Goal: Transaction & Acquisition: Purchase product/service

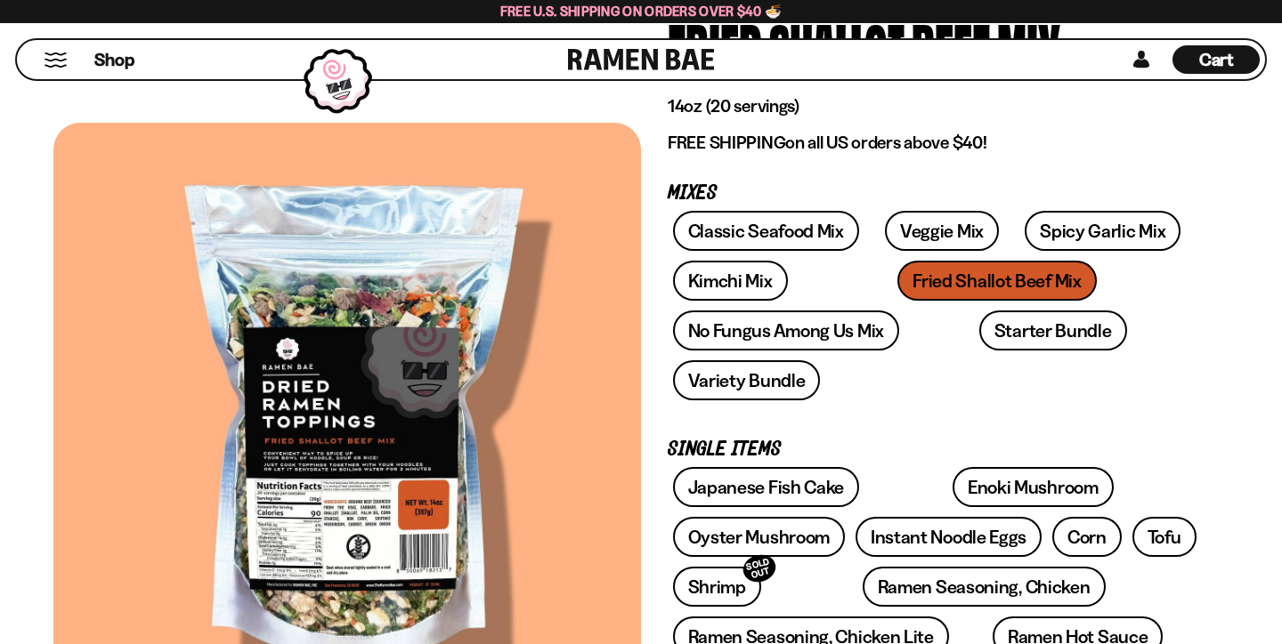
scroll to position [175, 0]
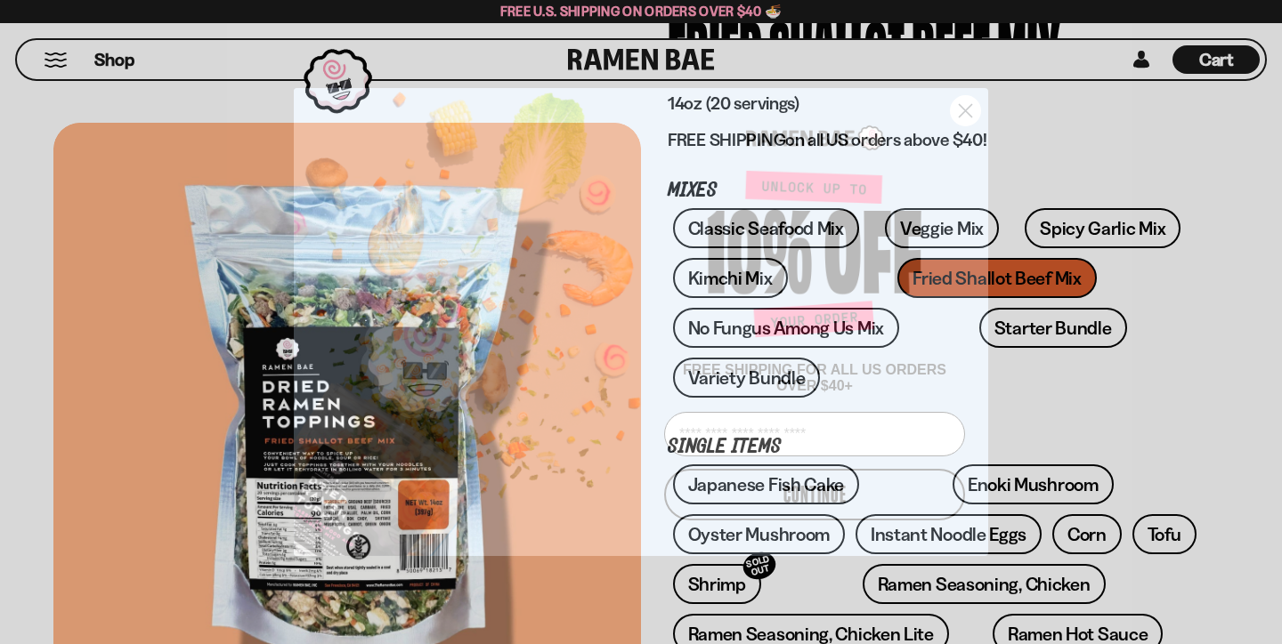
click at [967, 104] on icon "Close dialog" at bounding box center [965, 110] width 12 height 12
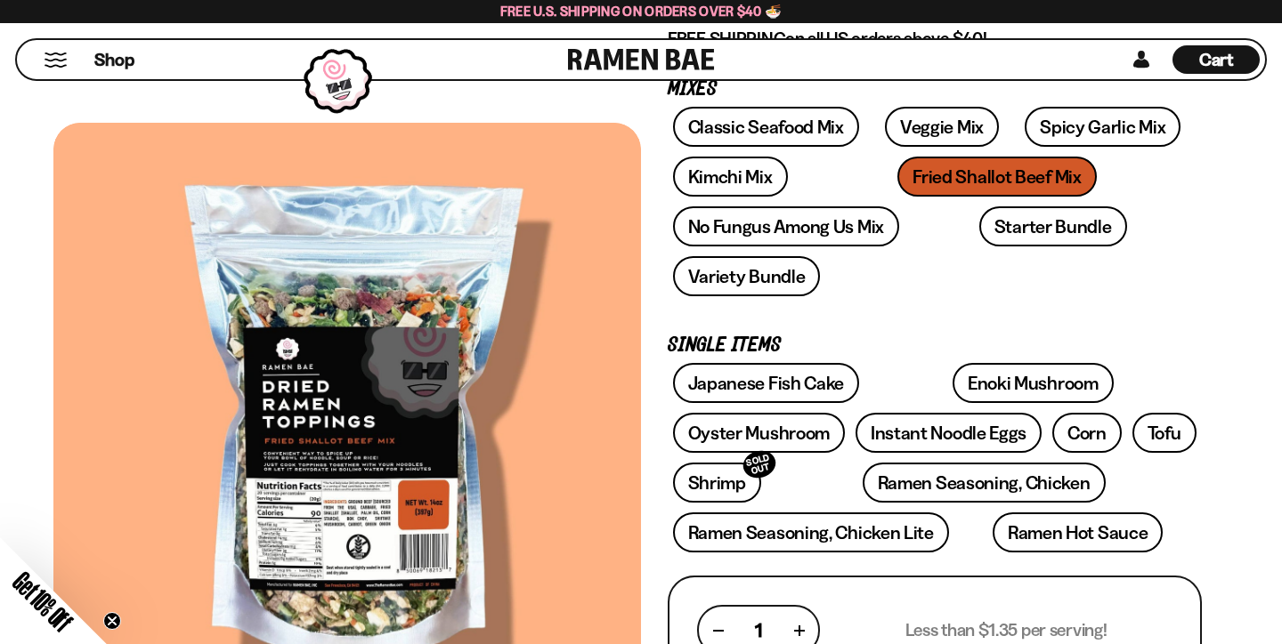
scroll to position [276, 0]
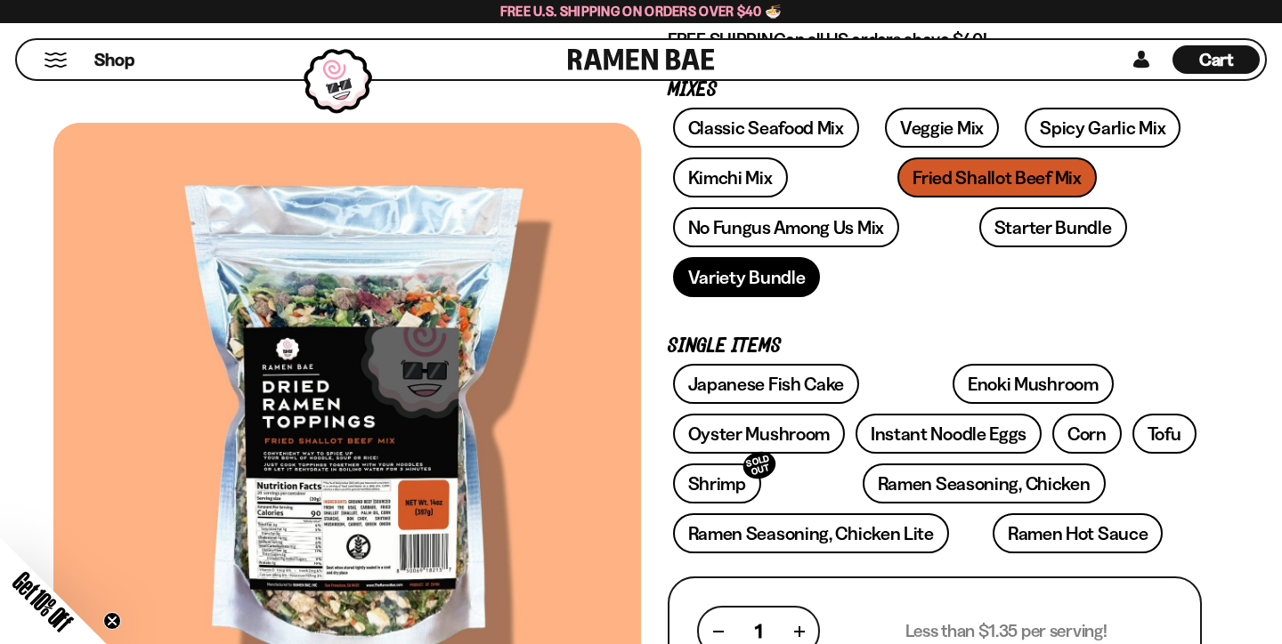
click at [764, 274] on link "Variety Bundle" at bounding box center [747, 277] width 148 height 40
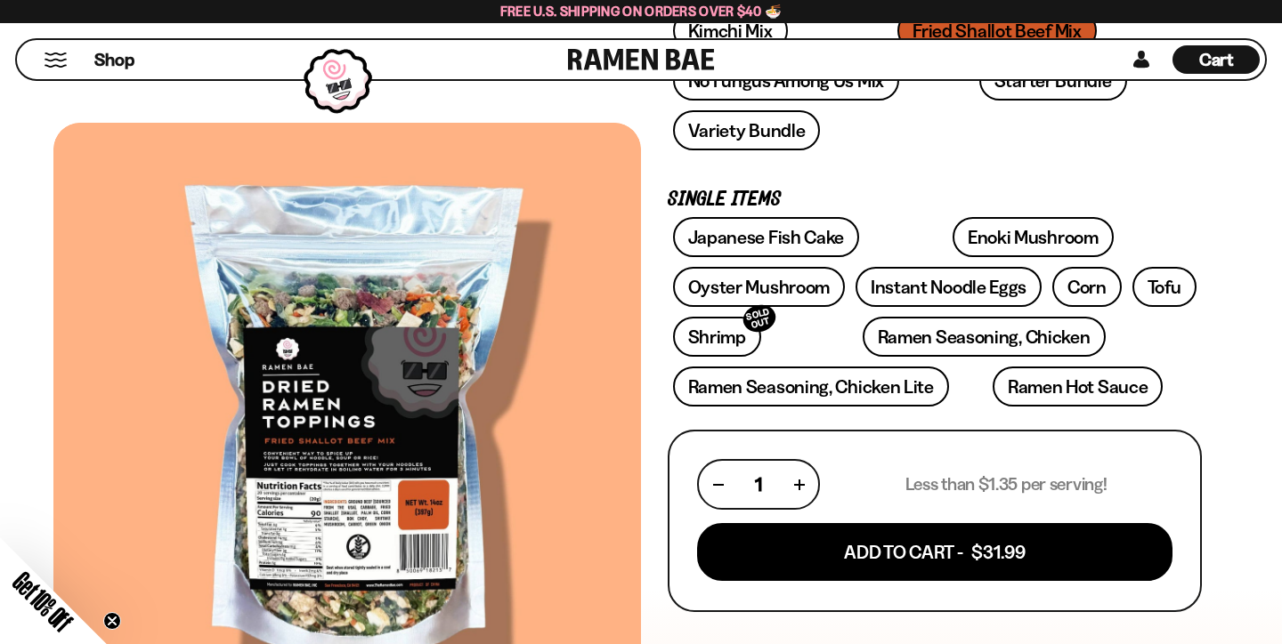
scroll to position [425, 0]
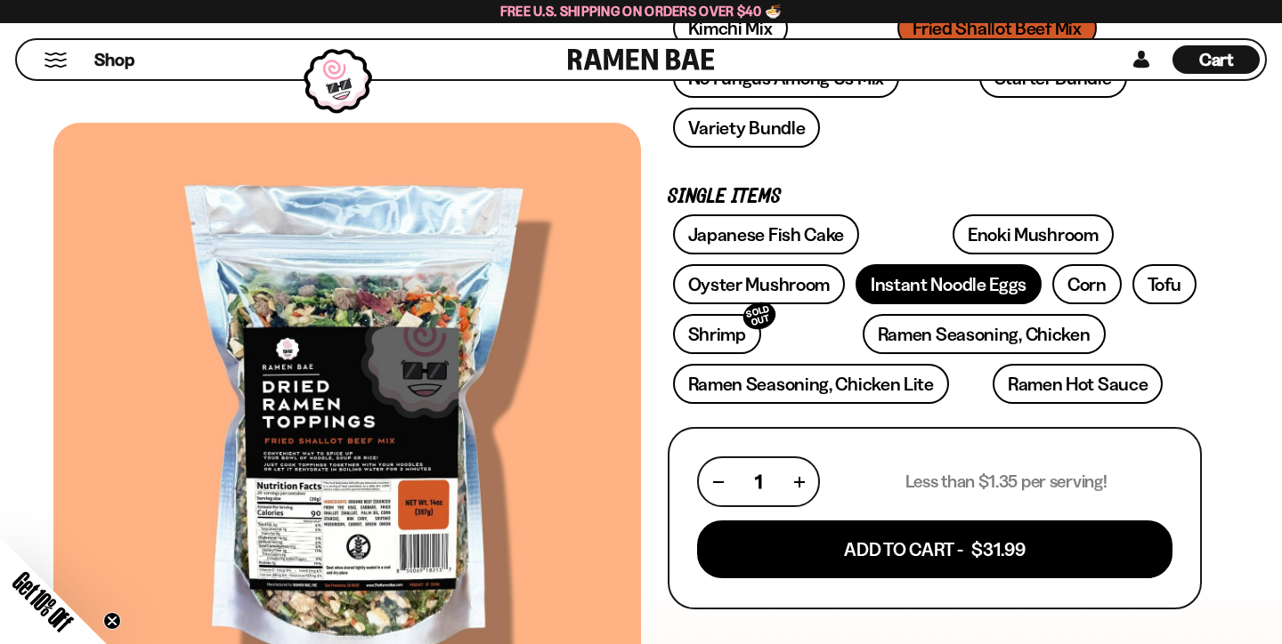
click at [1000, 283] on link "Instant Noodle Eggs" at bounding box center [948, 284] width 186 height 40
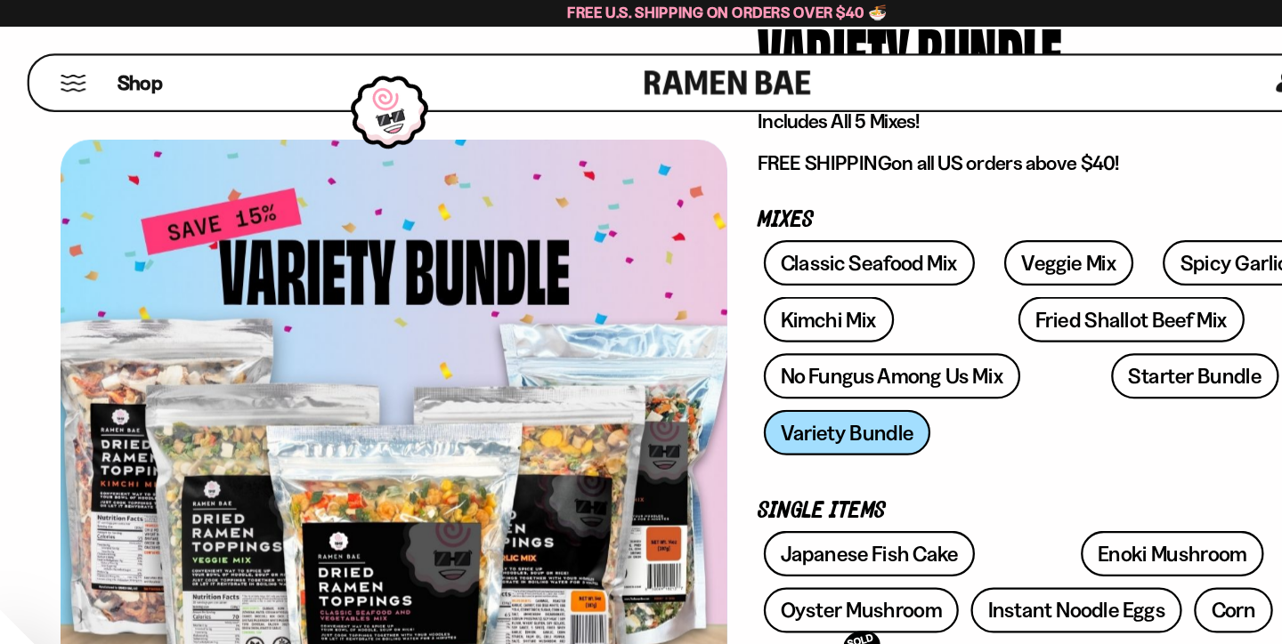
scroll to position [59, 0]
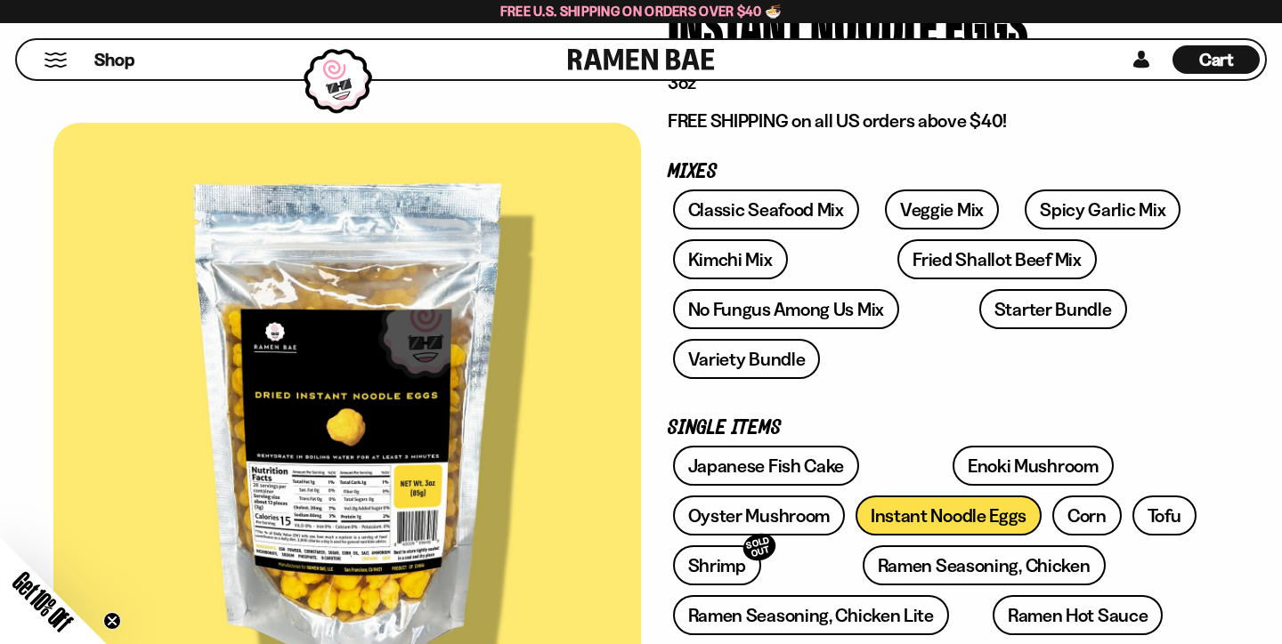
scroll to position [192, 0]
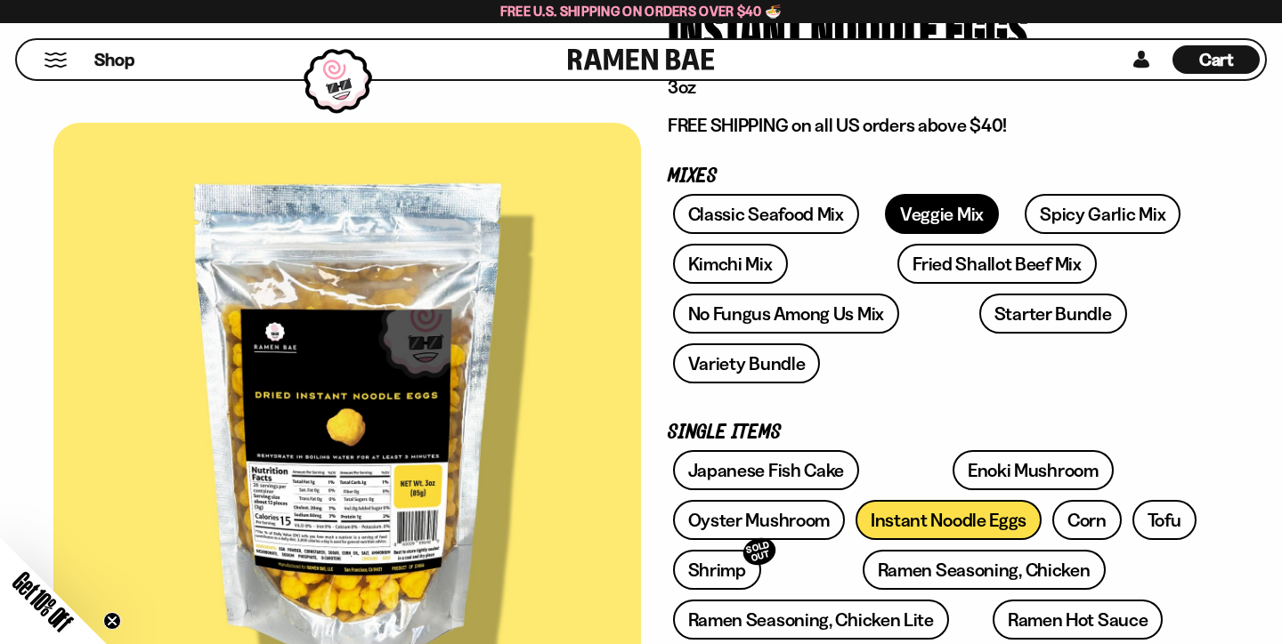
click at [945, 206] on link "Veggie Mix" at bounding box center [942, 214] width 114 height 40
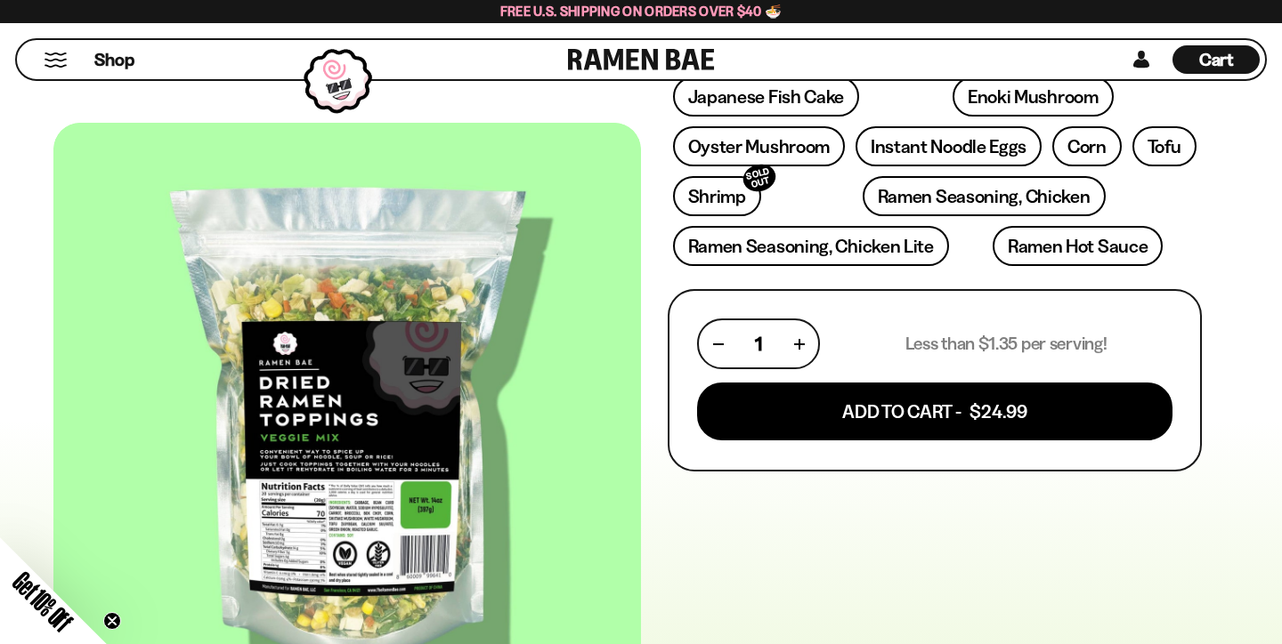
scroll to position [576, 0]
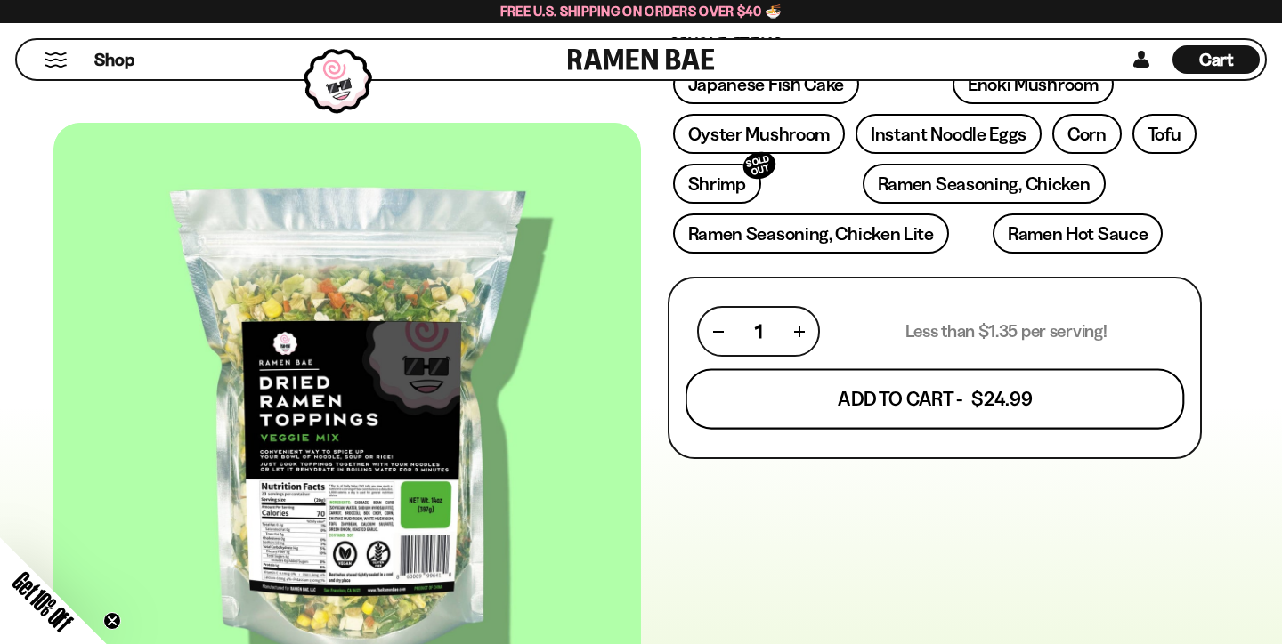
click at [935, 390] on button "Add To Cart - $24.99" at bounding box center [934, 399] width 499 height 61
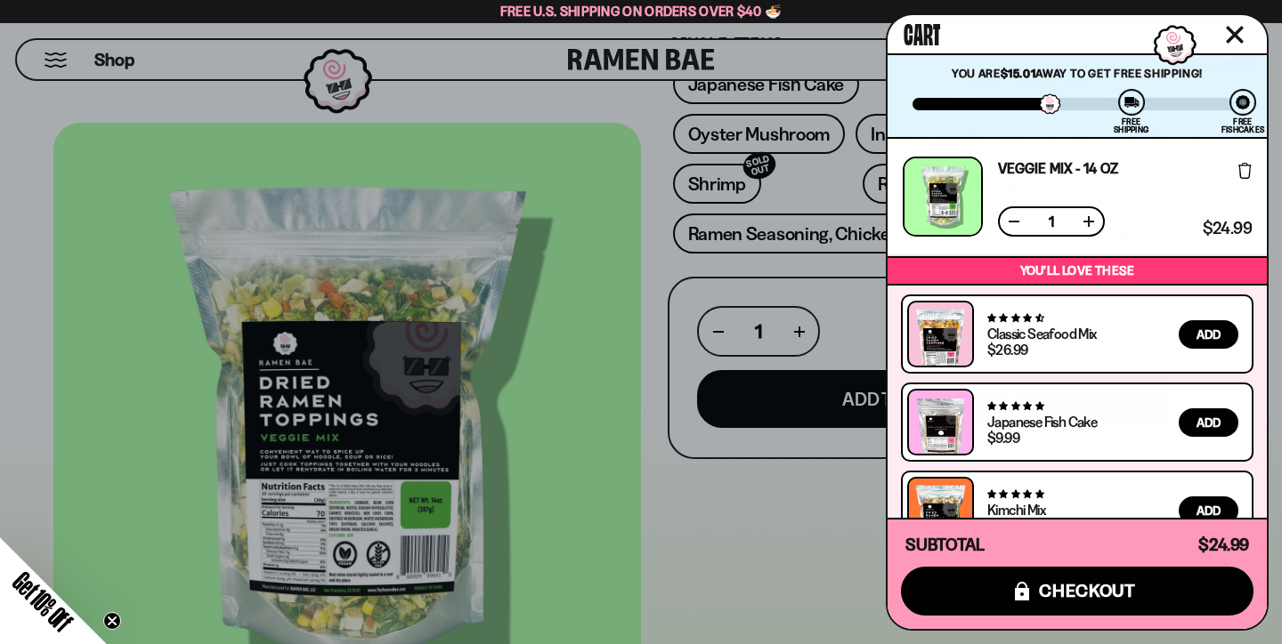
scroll to position [0, 0]
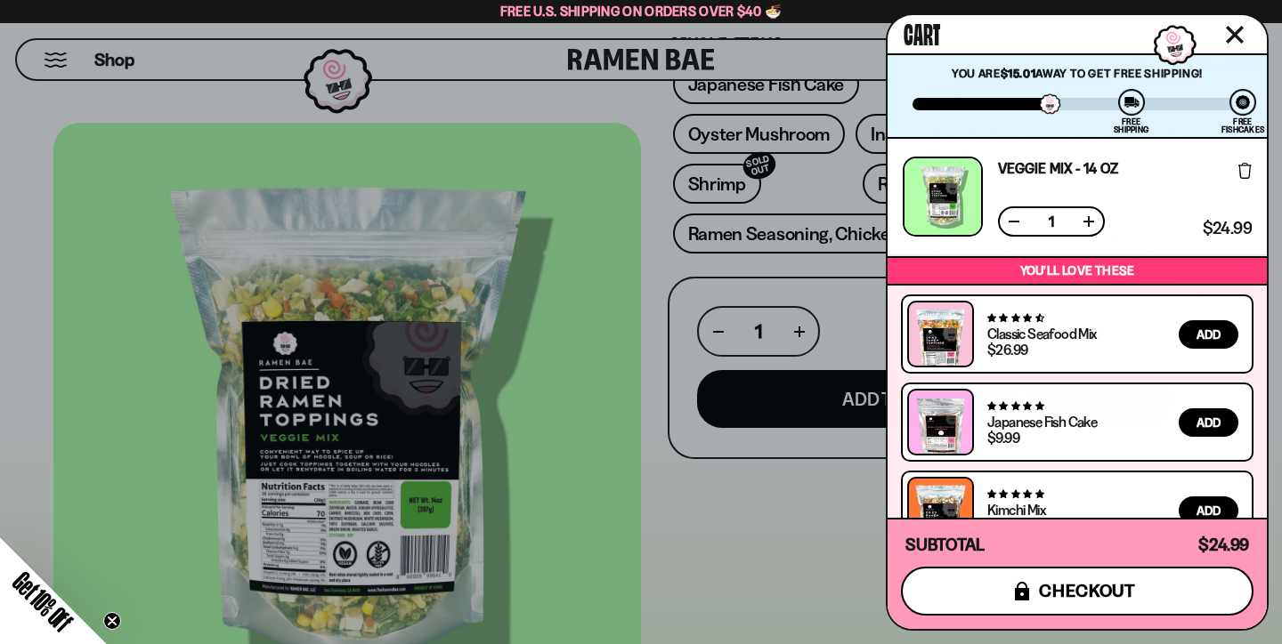
click at [1113, 596] on span "checkout" at bounding box center [1087, 591] width 97 height 20
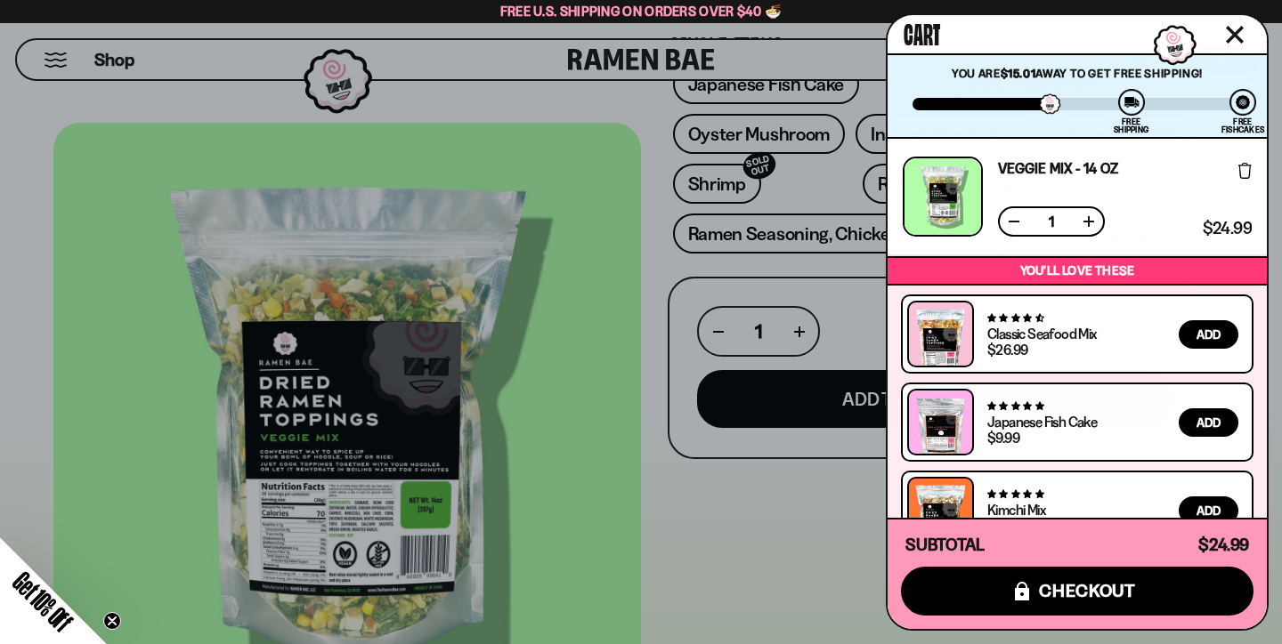
click at [1233, 28] on icon "Close cart" at bounding box center [1235, 35] width 18 height 18
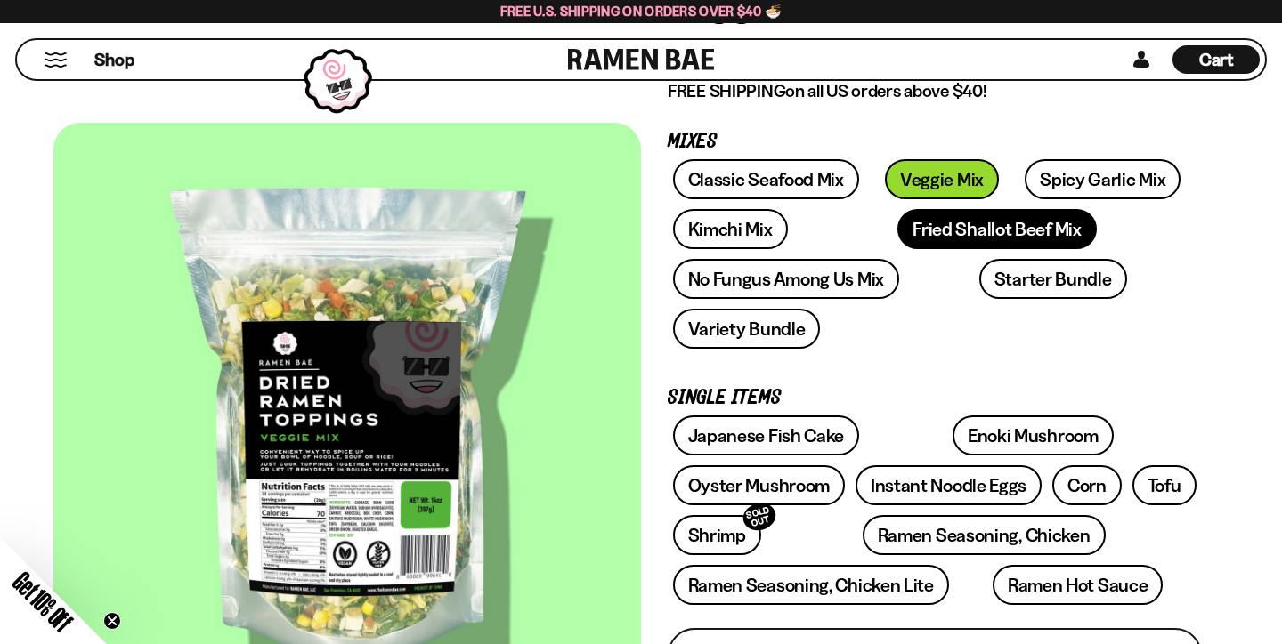
scroll to position [223, 0]
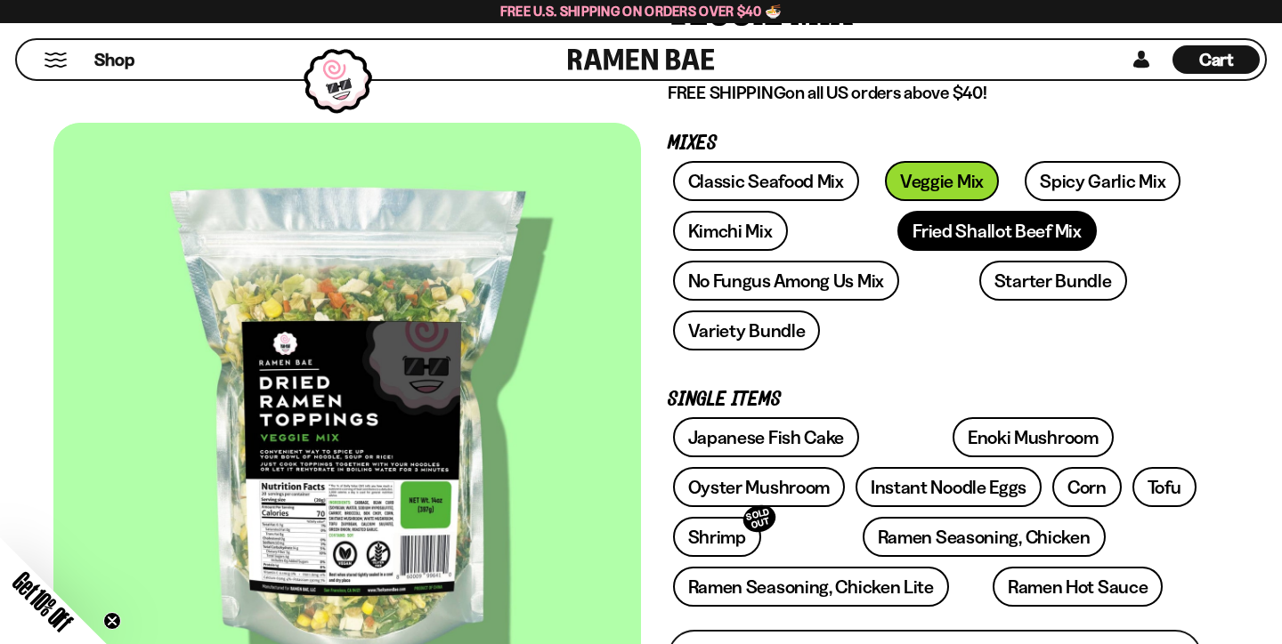
click at [935, 224] on link "Fried Shallot Beef Mix" at bounding box center [996, 231] width 198 height 40
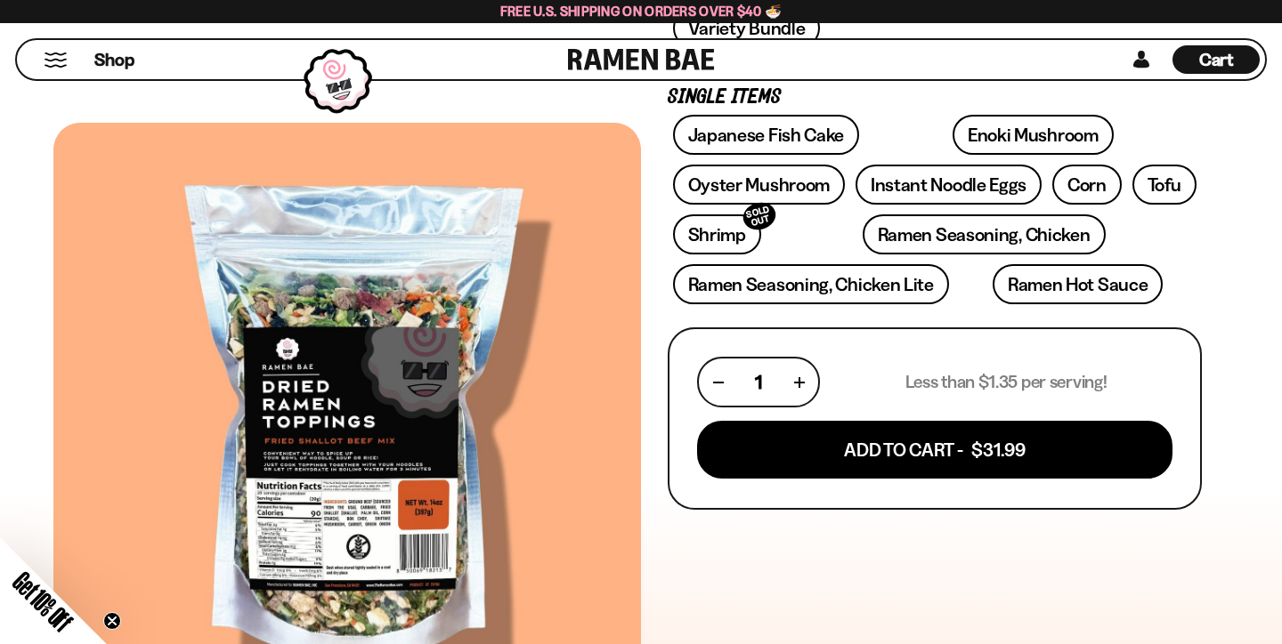
scroll to position [557, 0]
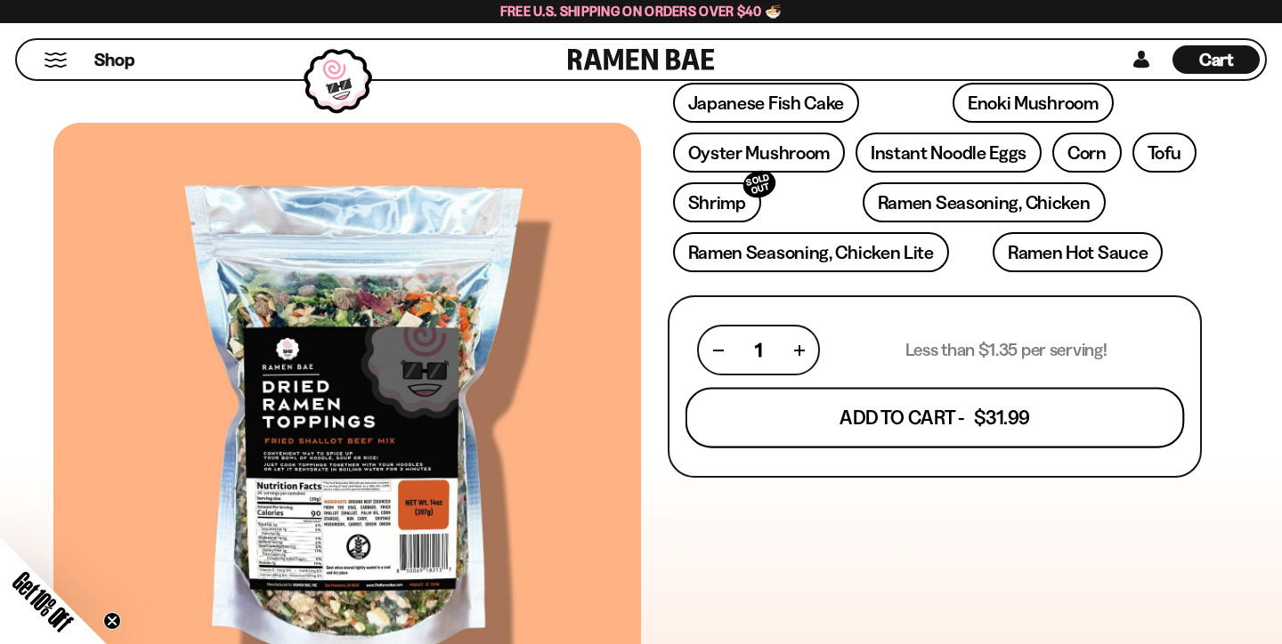
click at [943, 412] on button "Add To Cart - $31.99" at bounding box center [934, 418] width 499 height 61
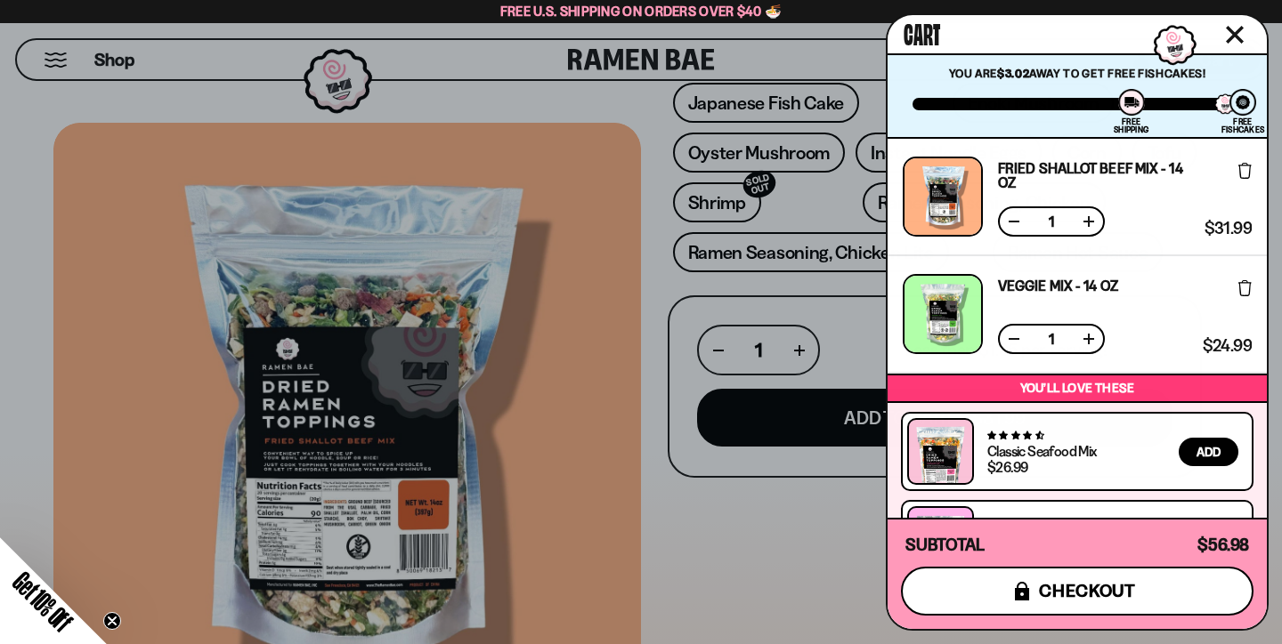
click at [1061, 599] on span "checkout" at bounding box center [1087, 591] width 97 height 20
